Goal: Information Seeking & Learning: Learn about a topic

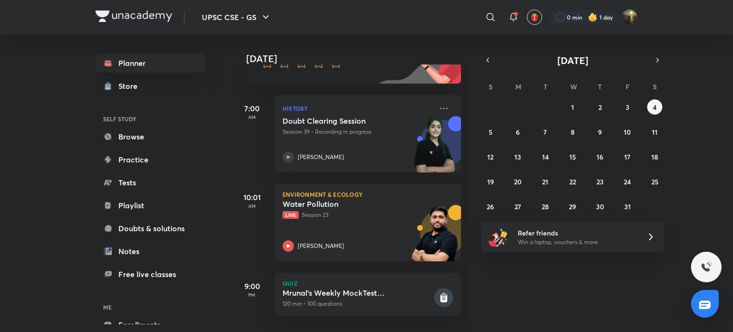
scroll to position [120, 0]
click at [353, 211] on p "Live Session 23" at bounding box center [358, 215] width 150 height 9
